Goal: Task Accomplishment & Management: Use online tool/utility

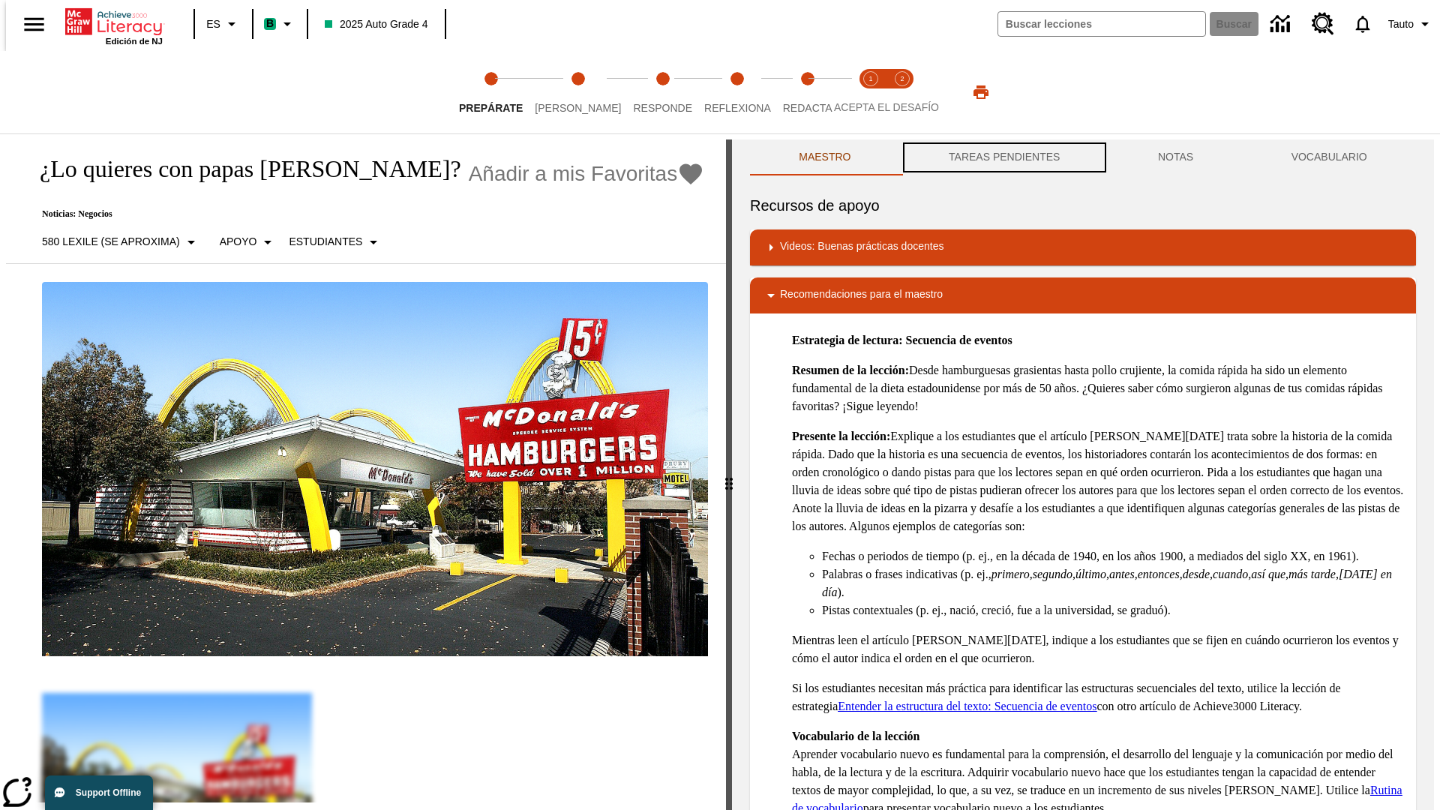
click at [1003, 157] on button "TAREAS PENDIENTES" at bounding box center [1004, 157] width 209 height 36
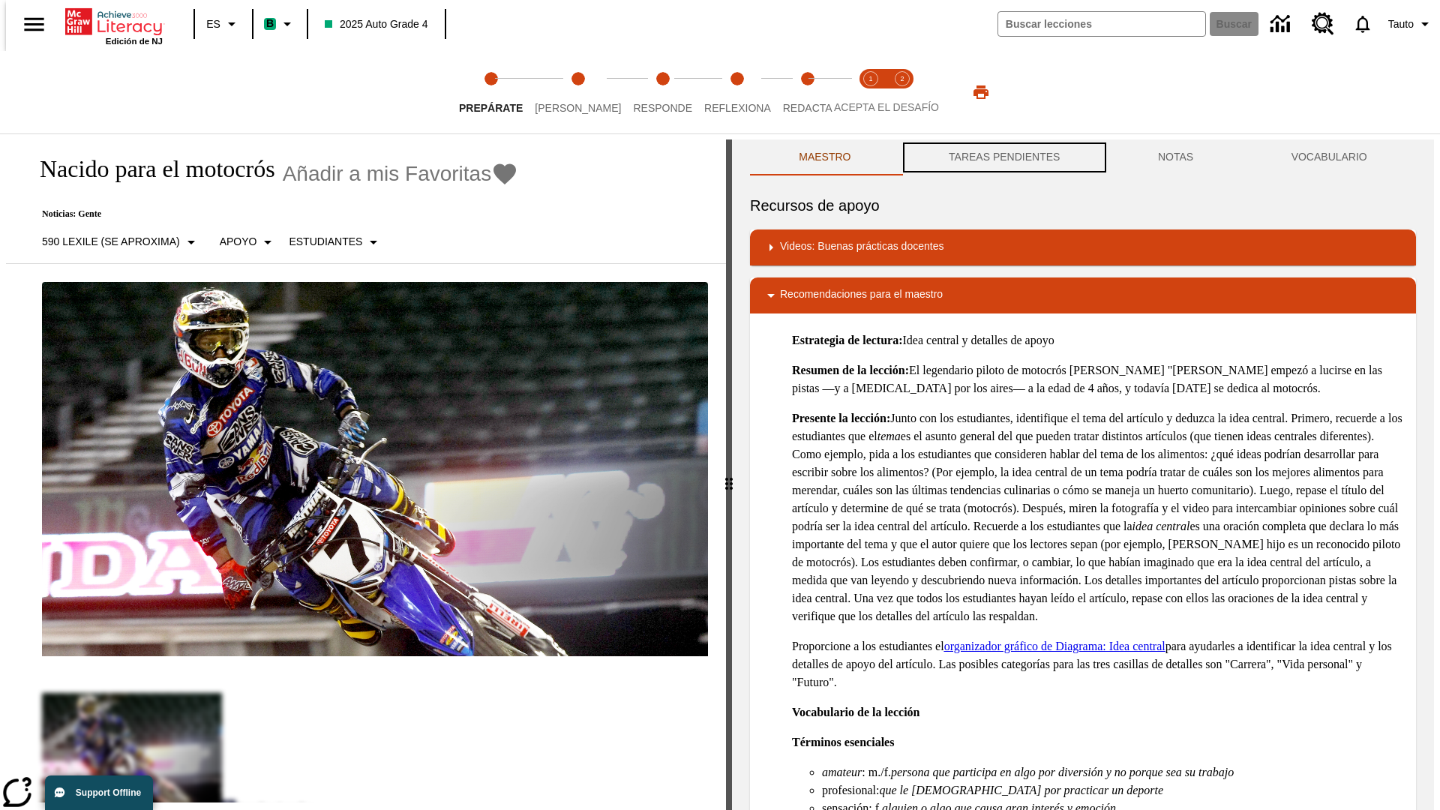
click at [1003, 157] on button "TAREAS PENDIENTES" at bounding box center [1004, 157] width 209 height 36
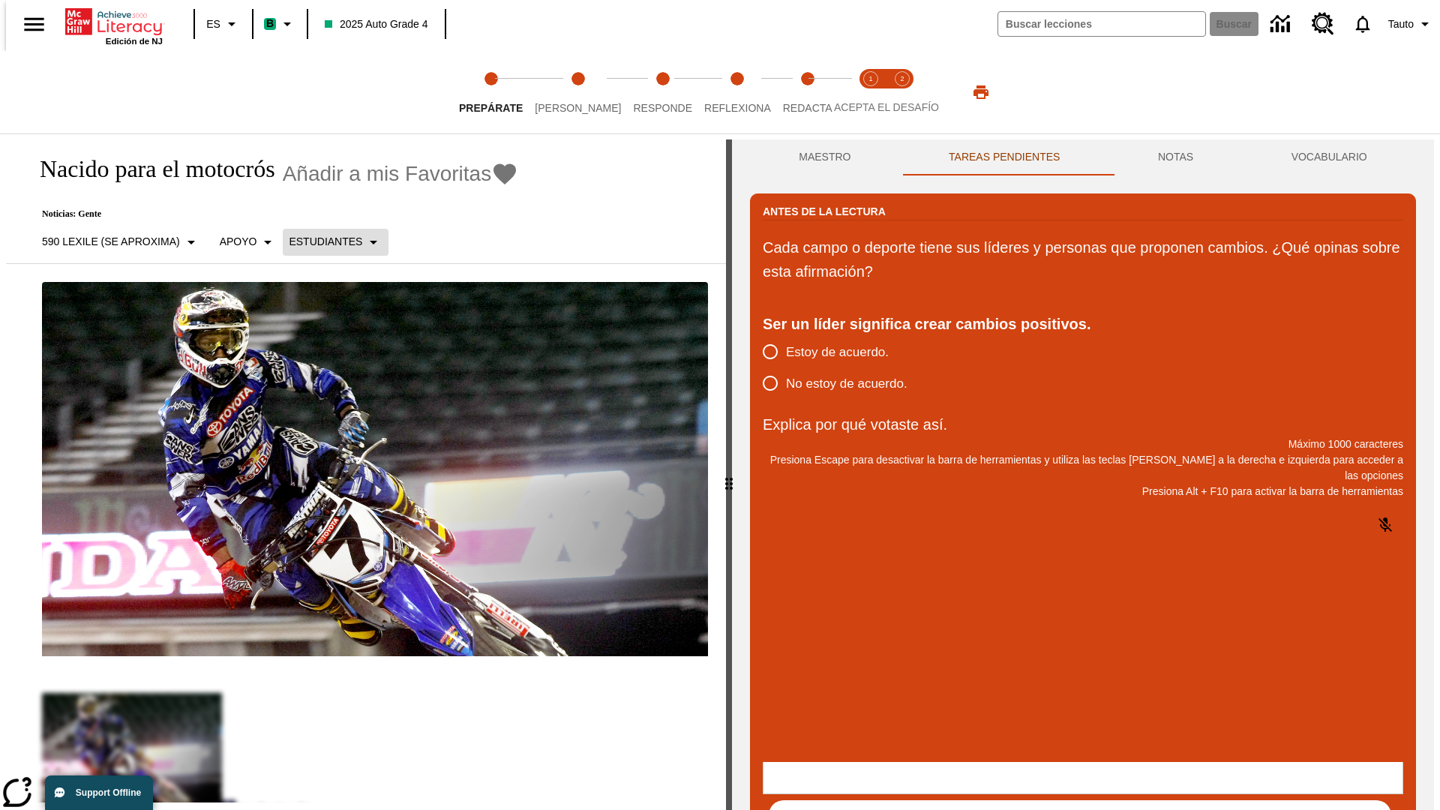
click at [326, 241] on p "Estudiantes" at bounding box center [325, 242] width 73 height 16
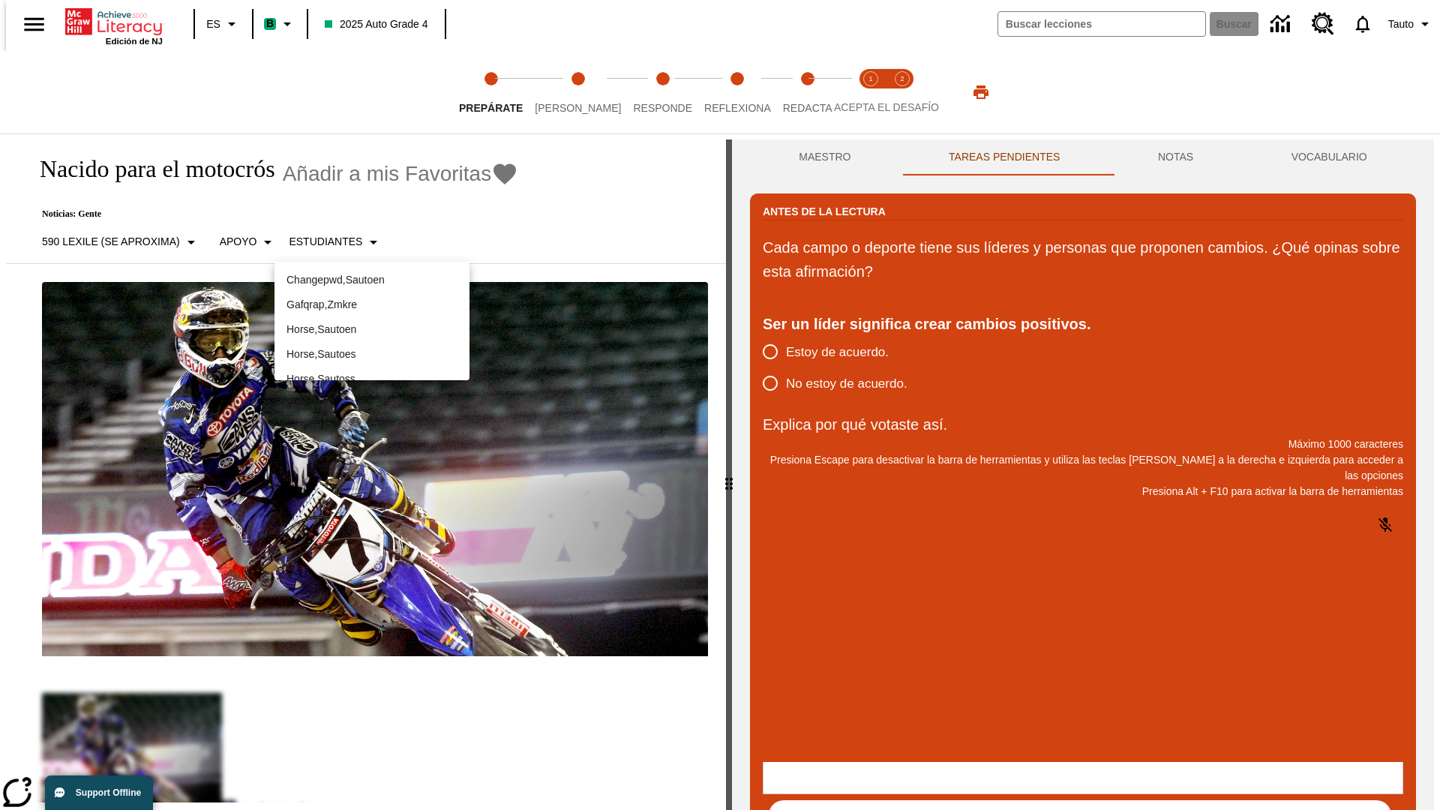
click at [372, 354] on p "Horse , Sautoes" at bounding box center [371, 354] width 171 height 16
